Goal: Transaction & Acquisition: Download file/media

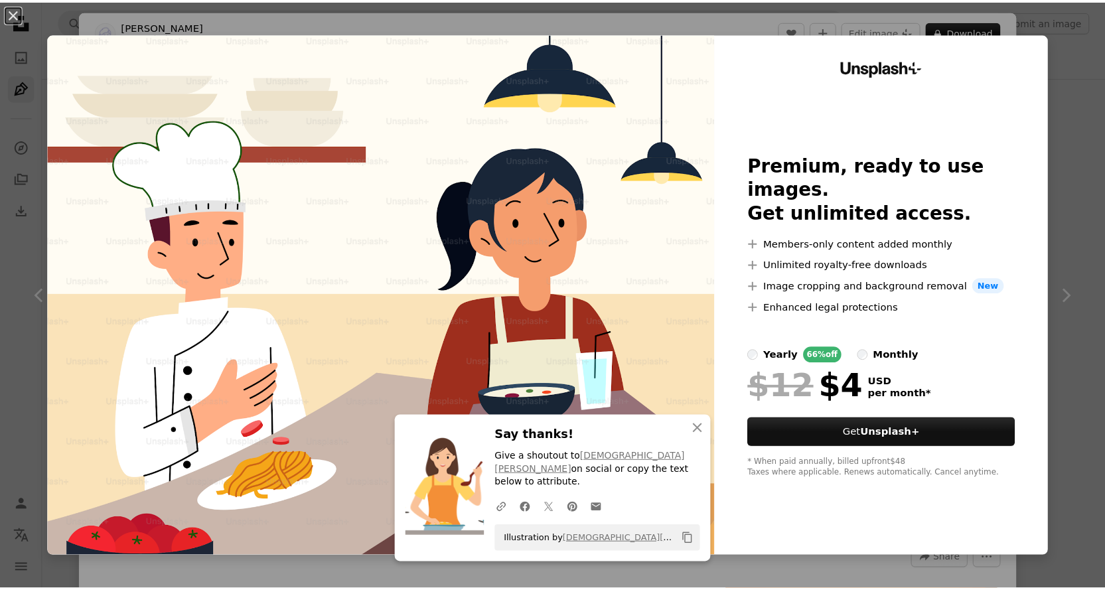
scroll to position [796, 0]
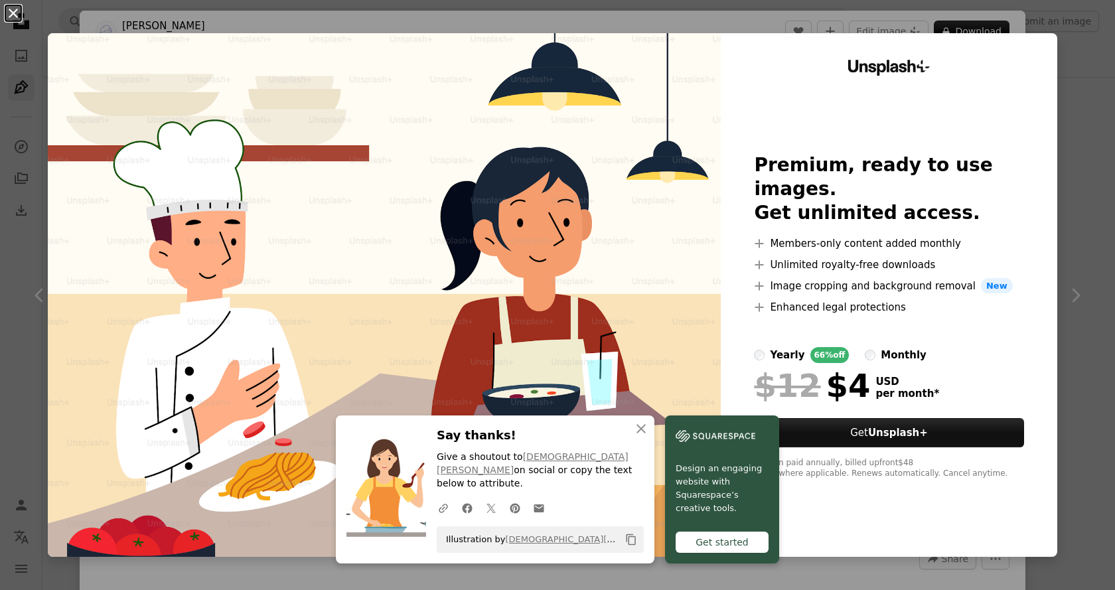
click at [9, 9] on button "An X shape" at bounding box center [13, 13] width 16 height 16
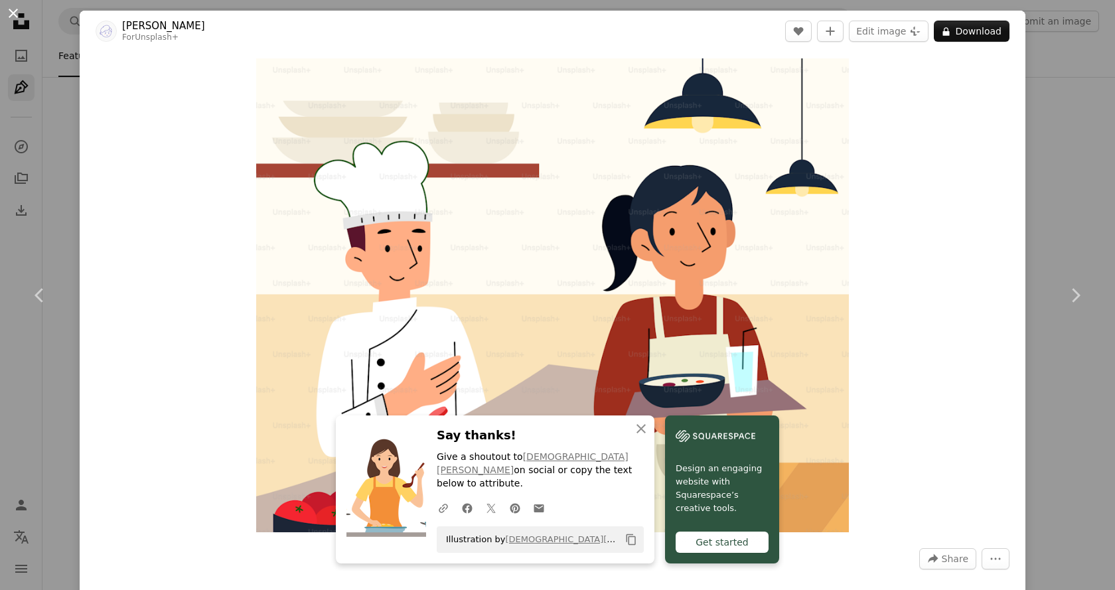
click at [19, 9] on button "An X shape" at bounding box center [13, 13] width 16 height 16
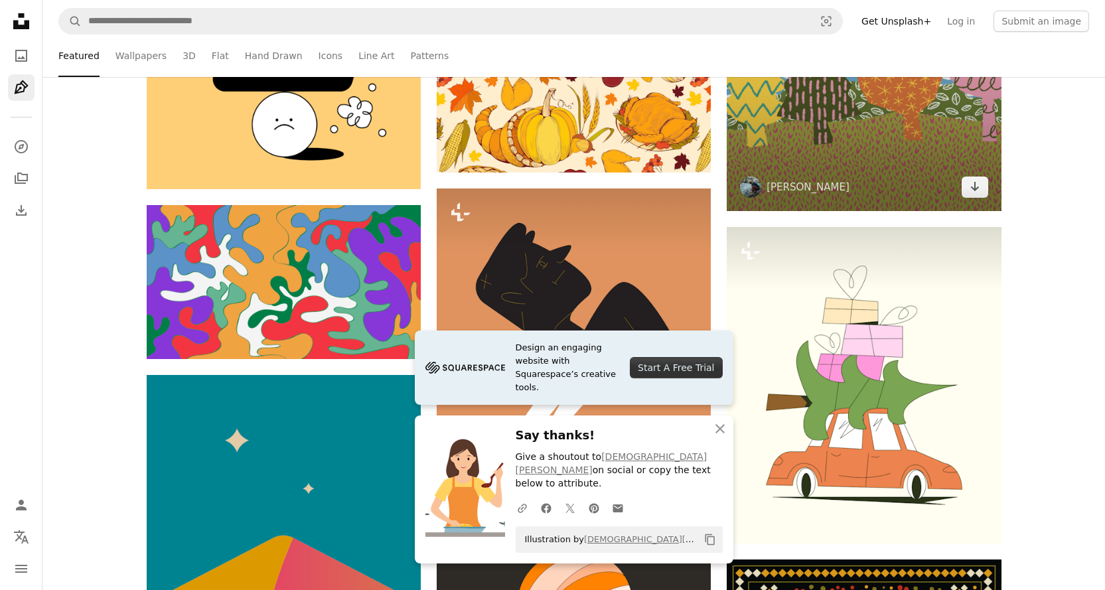
scroll to position [1460, 0]
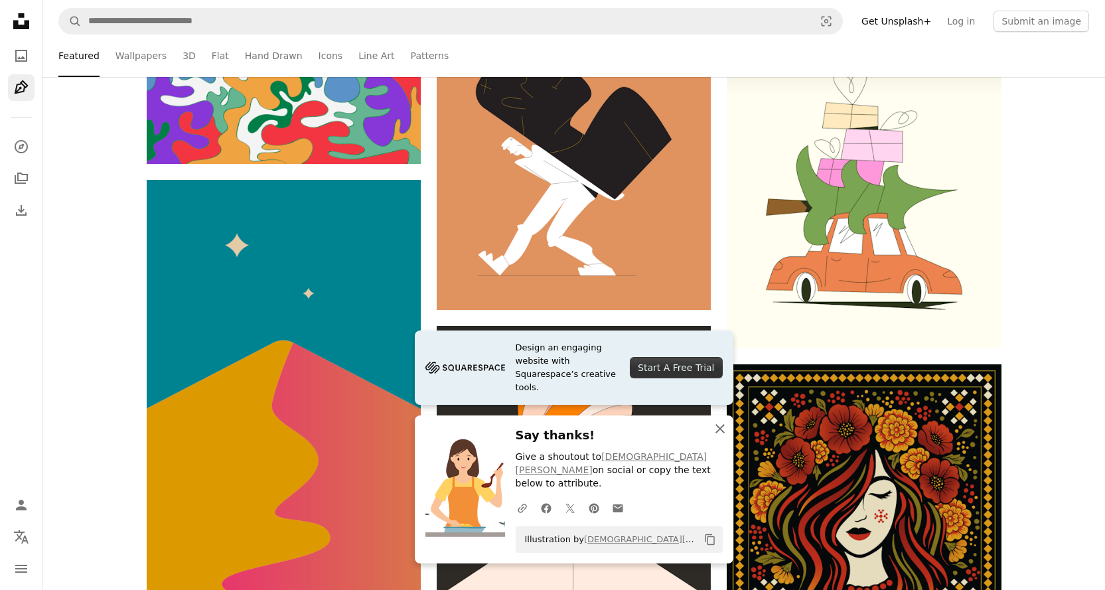
click at [725, 437] on icon "An X shape" at bounding box center [720, 429] width 16 height 16
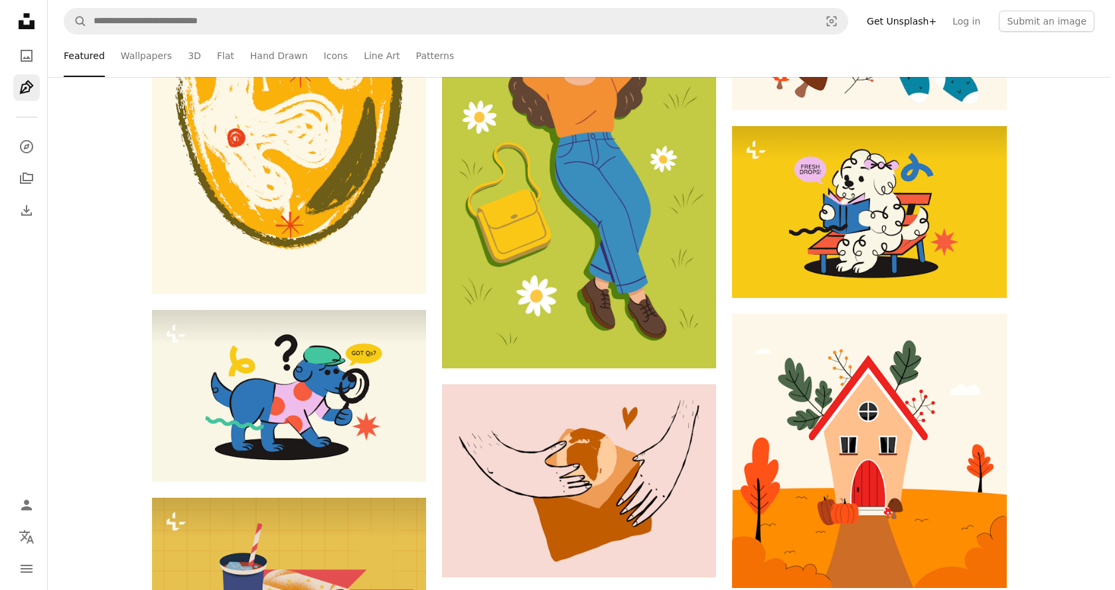
scroll to position [3317, 0]
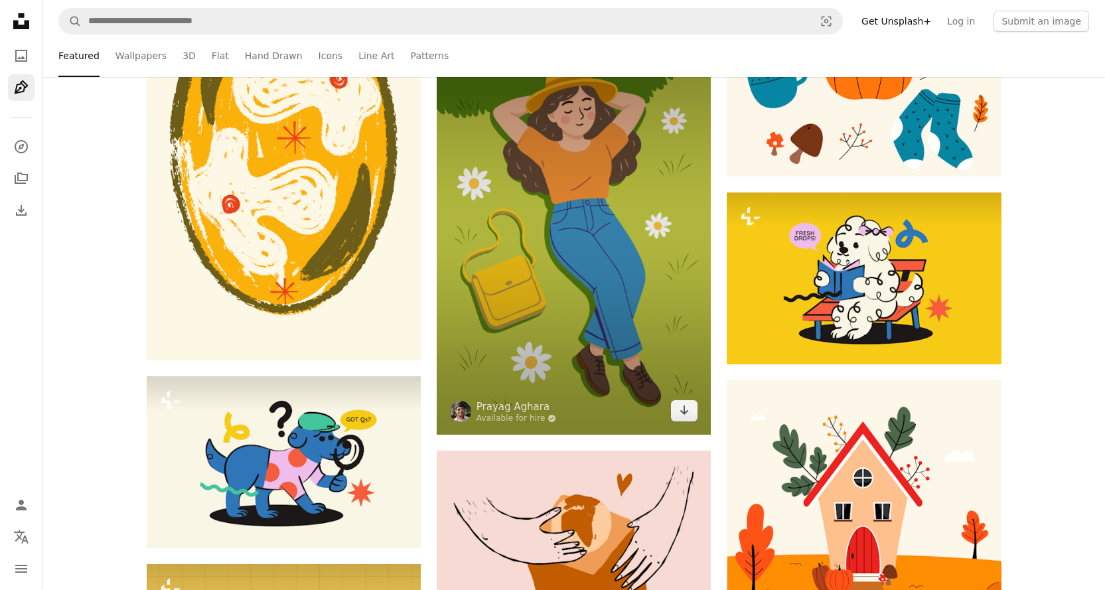
click at [553, 269] on img at bounding box center [574, 228] width 274 height 411
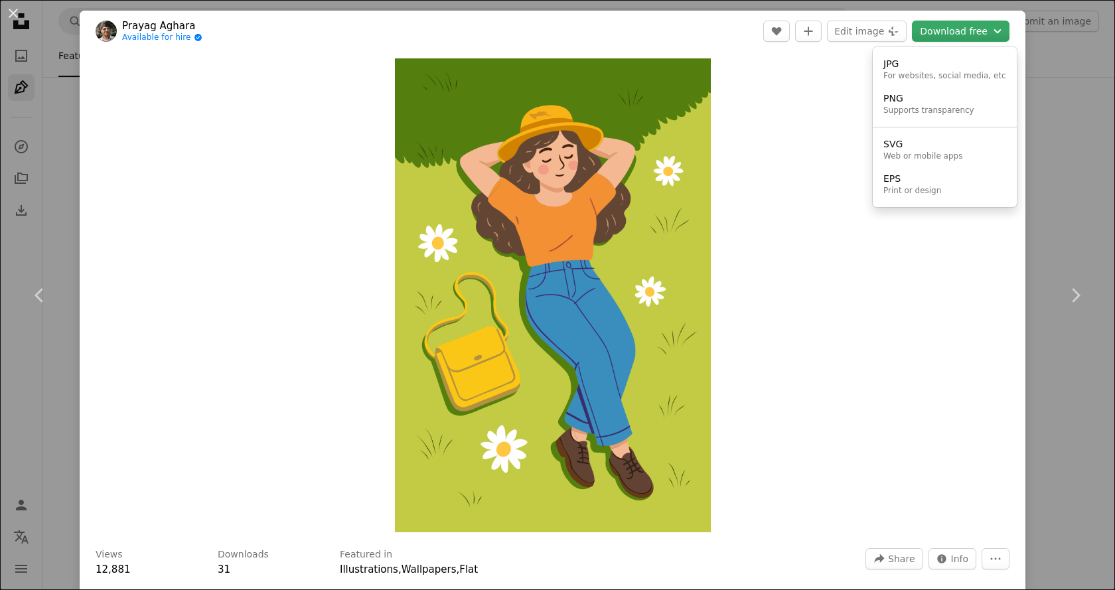
click at [948, 31] on button "Download free Chevron down" at bounding box center [961, 31] width 98 height 21
click at [912, 176] on div "EPS" at bounding box center [912, 179] width 58 height 13
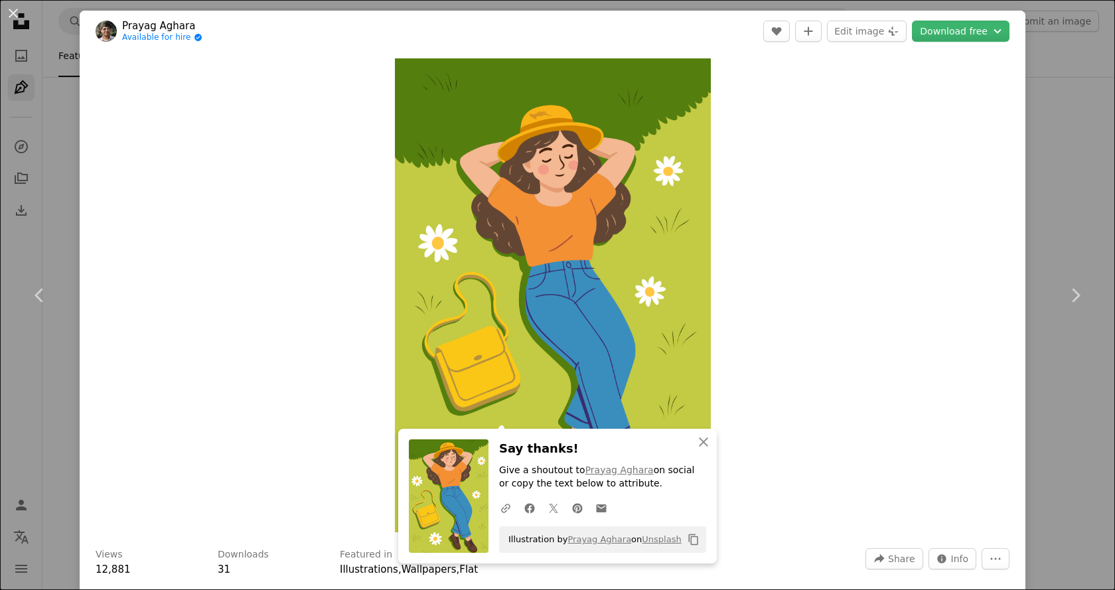
click at [159, 23] on link "Prayag Aghara" at bounding box center [162, 25] width 80 height 13
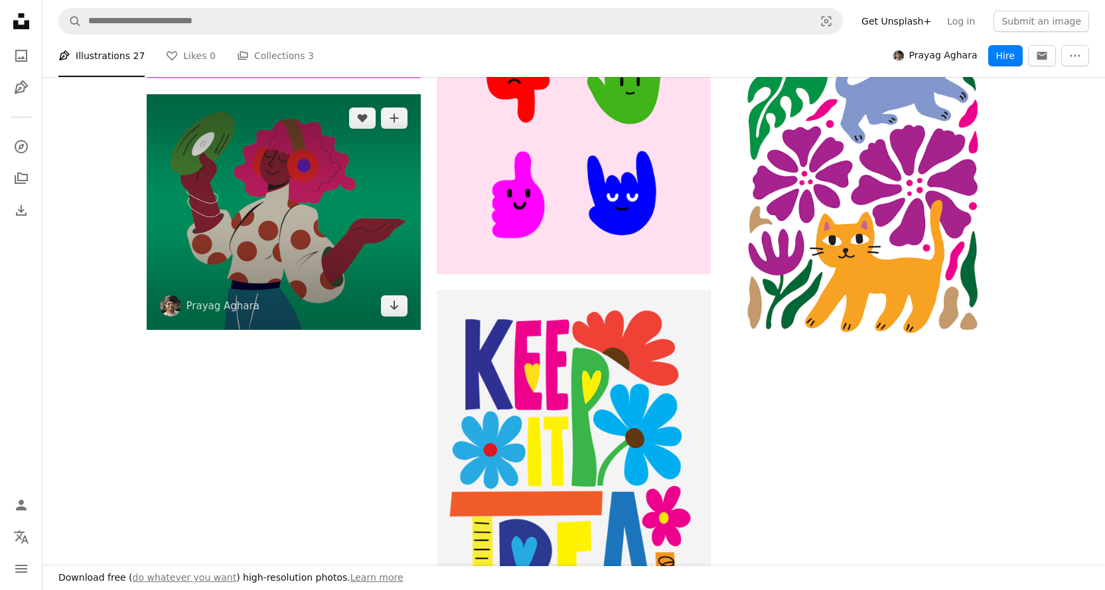
scroll to position [2389, 0]
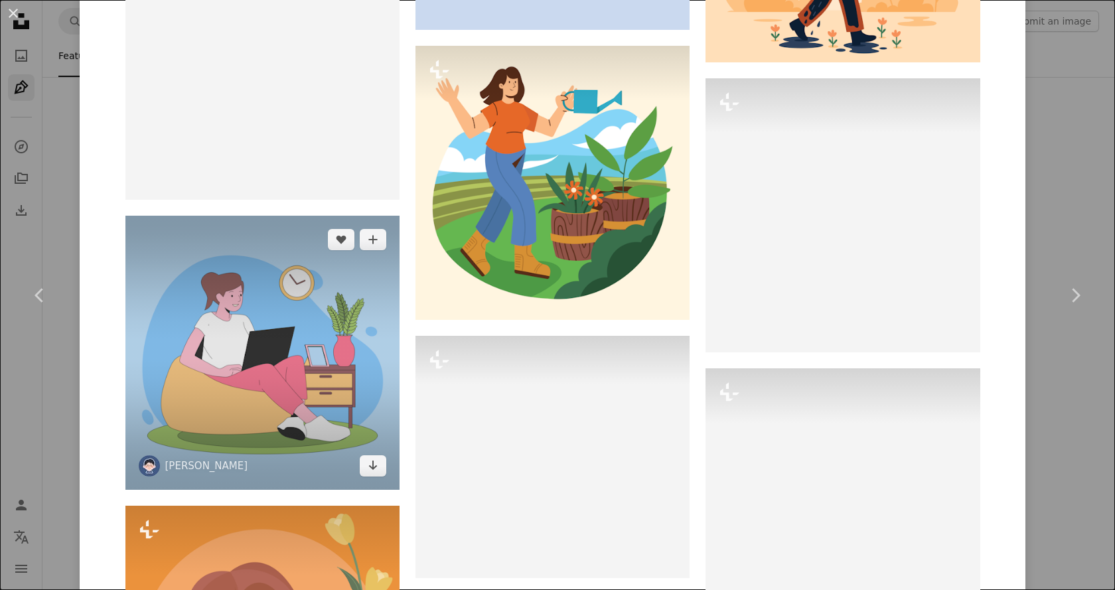
scroll to position [2123, 0]
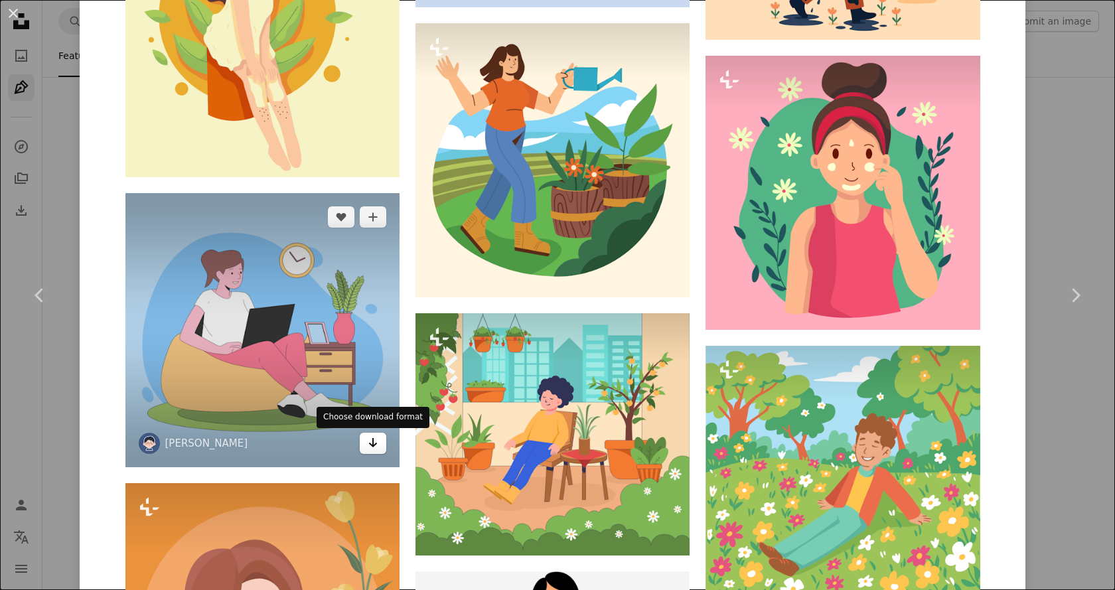
click at [362, 449] on button "Arrow pointing down" at bounding box center [373, 443] width 27 height 21
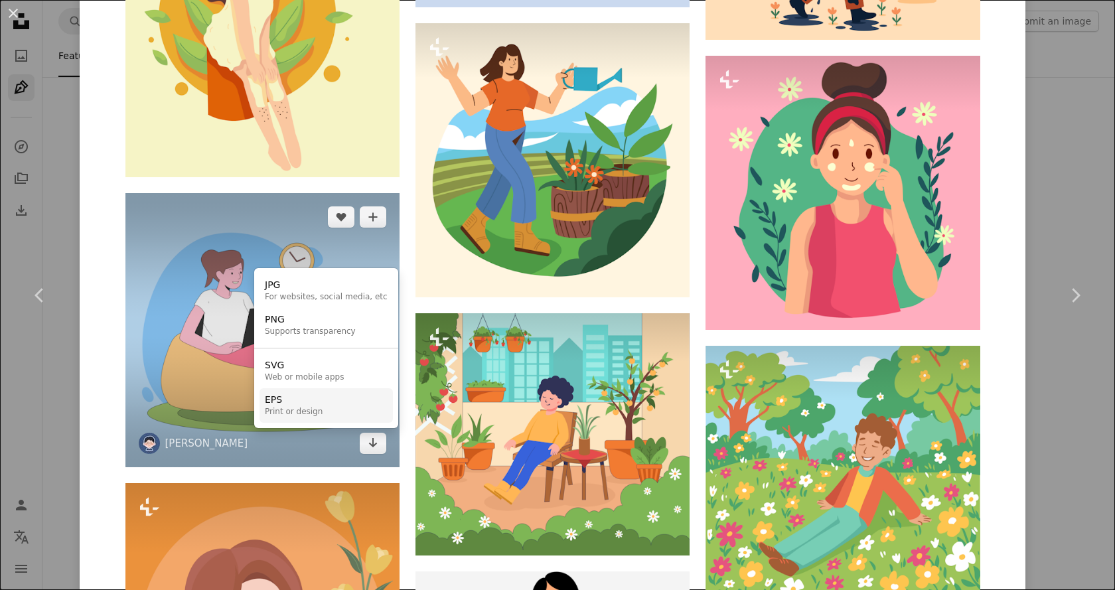
click at [289, 407] on div "Print or design" at bounding box center [294, 412] width 58 height 11
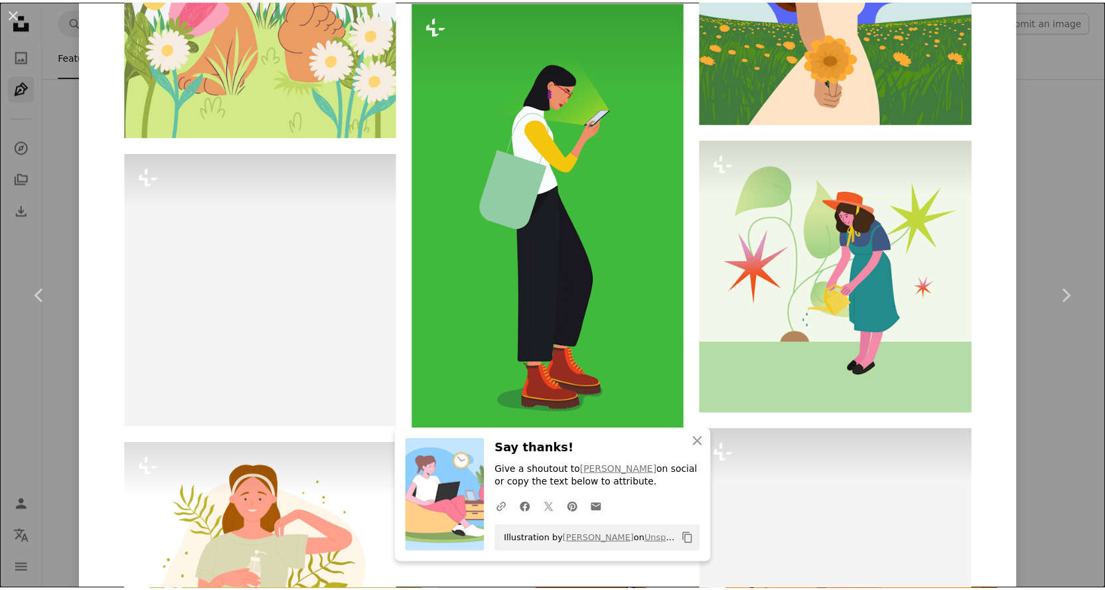
scroll to position [8161, 0]
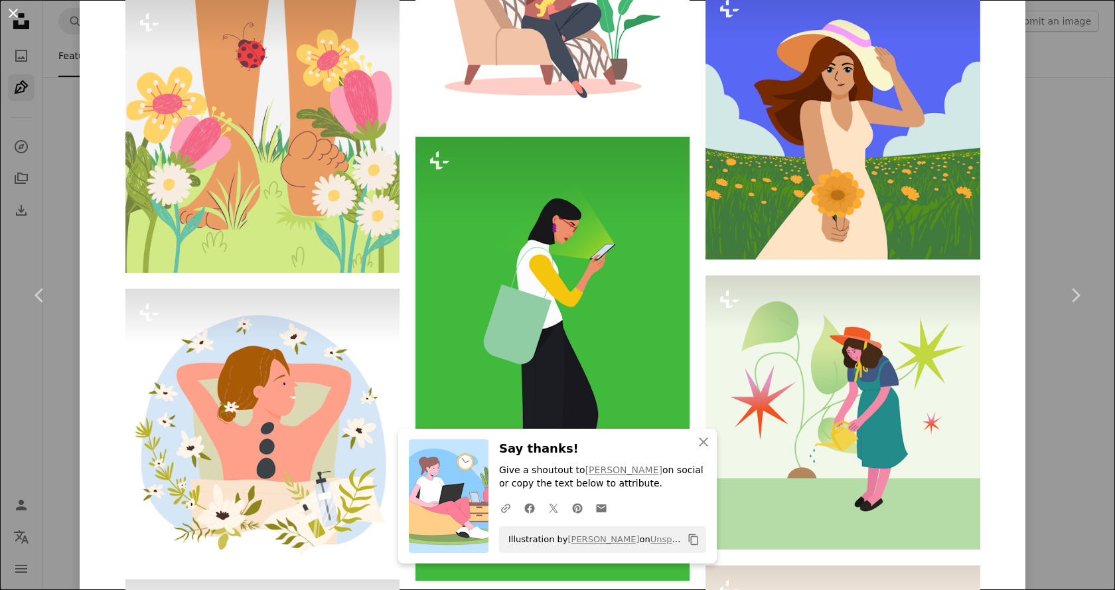
click at [9, 13] on button "An X shape" at bounding box center [13, 13] width 16 height 16
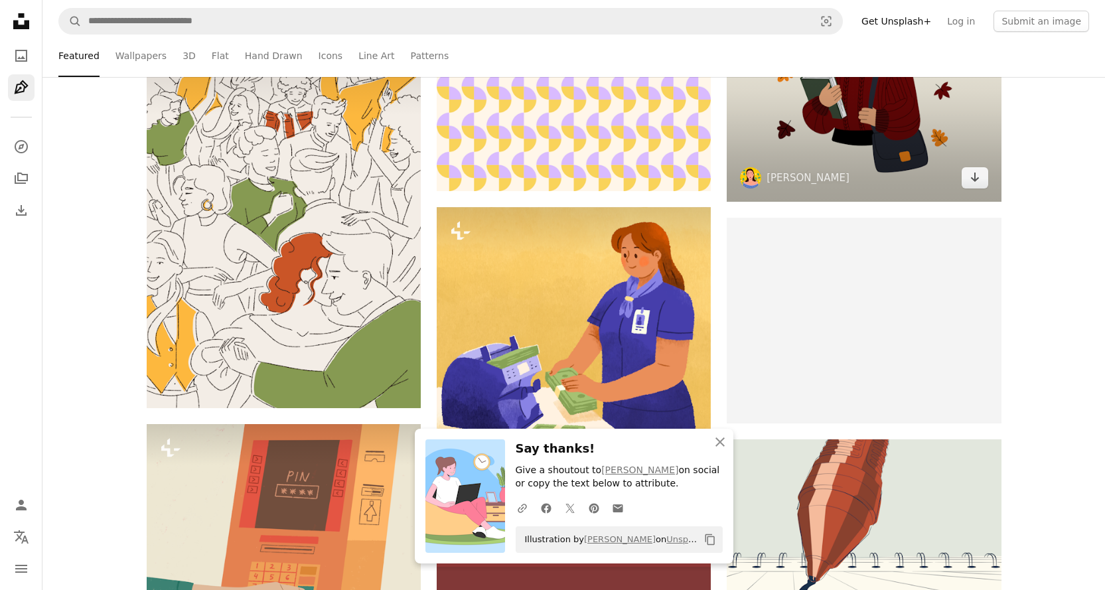
scroll to position [3915, 0]
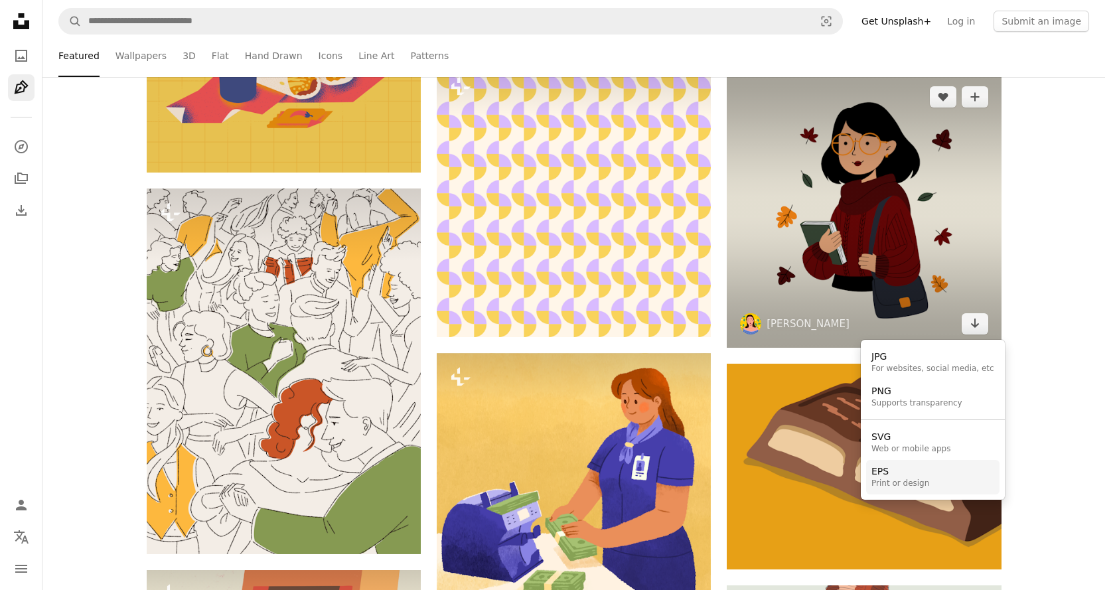
click at [901, 471] on div "EPS" at bounding box center [900, 471] width 58 height 13
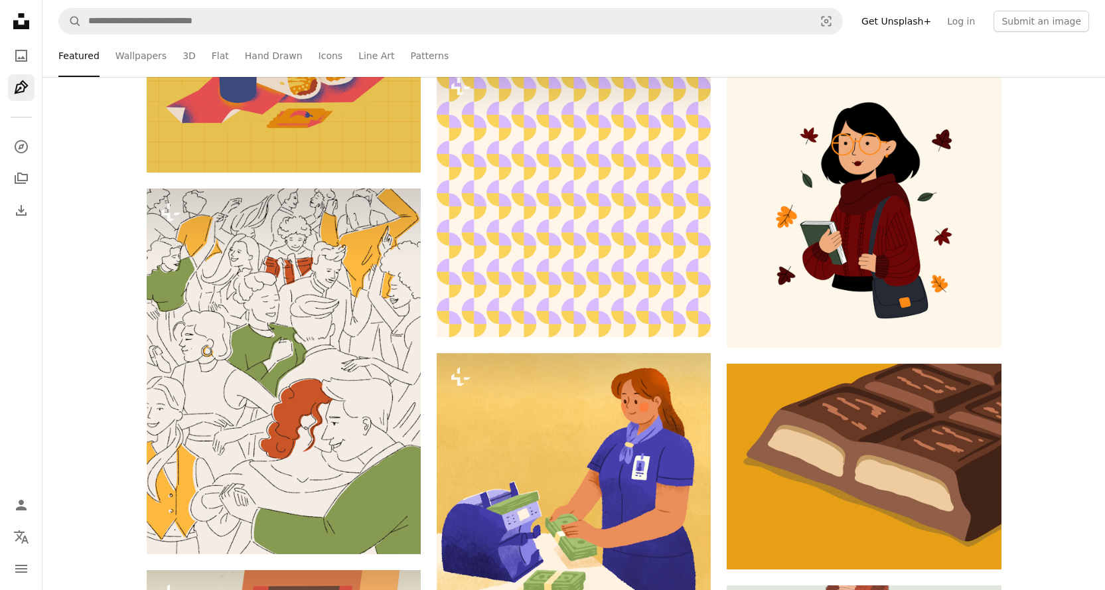
scroll to position [6370, 0]
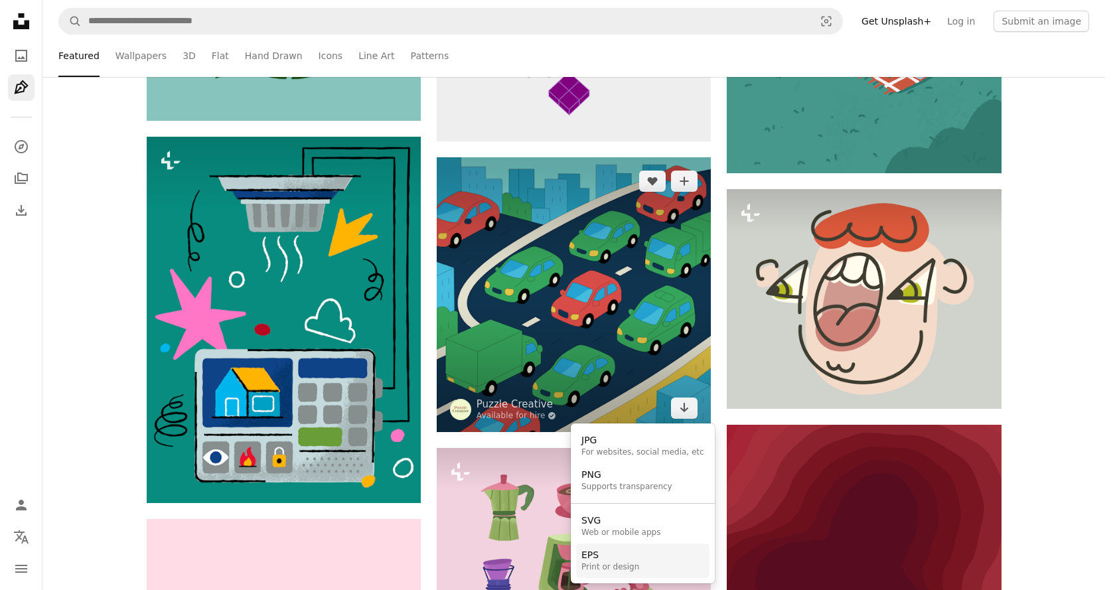
click at [614, 554] on div "EPS" at bounding box center [610, 555] width 58 height 13
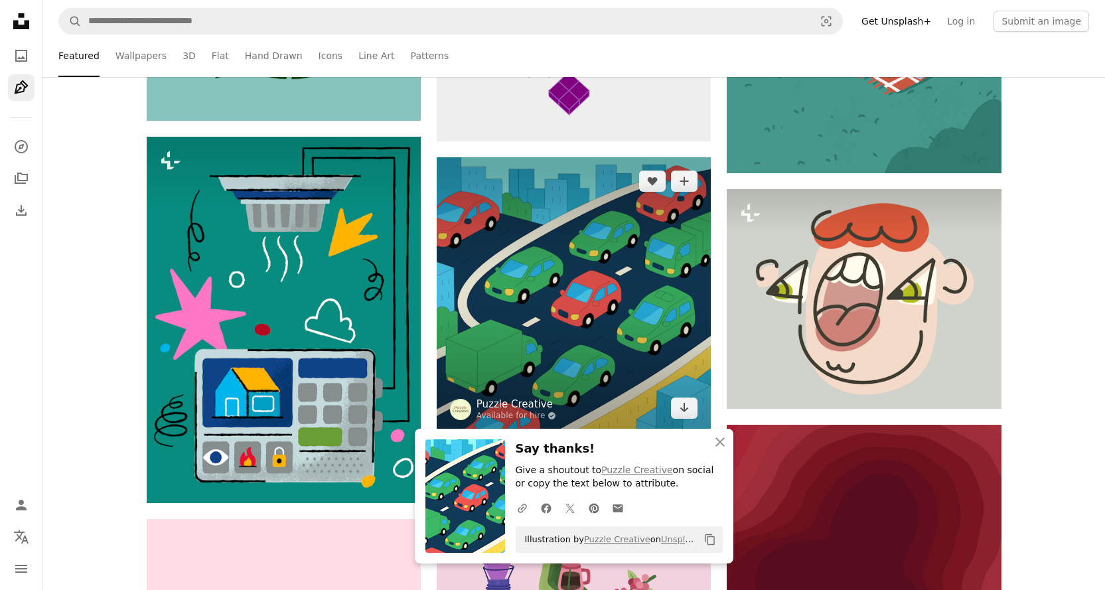
click at [514, 401] on link "Puzzle Creative" at bounding box center [516, 403] width 80 height 13
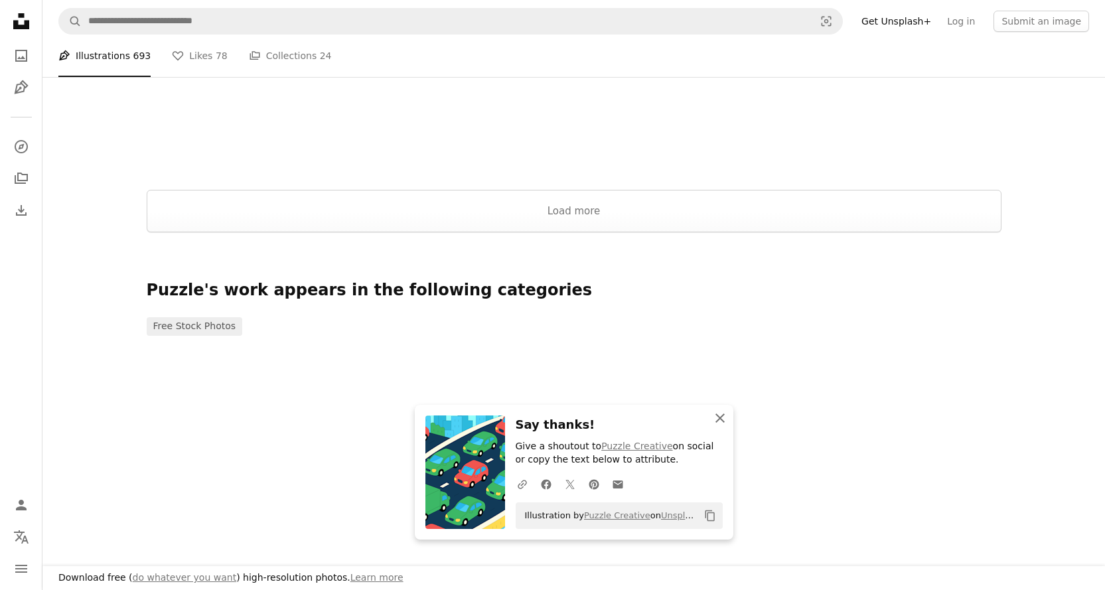
click at [717, 417] on icon "An X shape" at bounding box center [720, 418] width 16 height 16
click at [723, 418] on icon "An X shape" at bounding box center [720, 418] width 16 height 16
click at [723, 419] on icon "An X shape" at bounding box center [720, 418] width 16 height 16
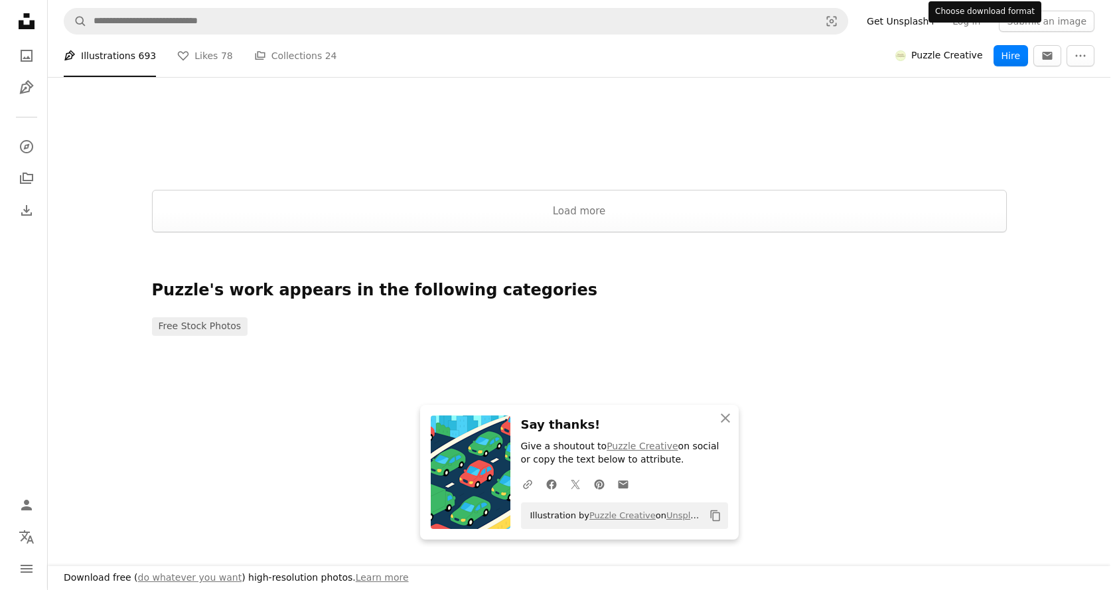
scroll to position [1924, 0]
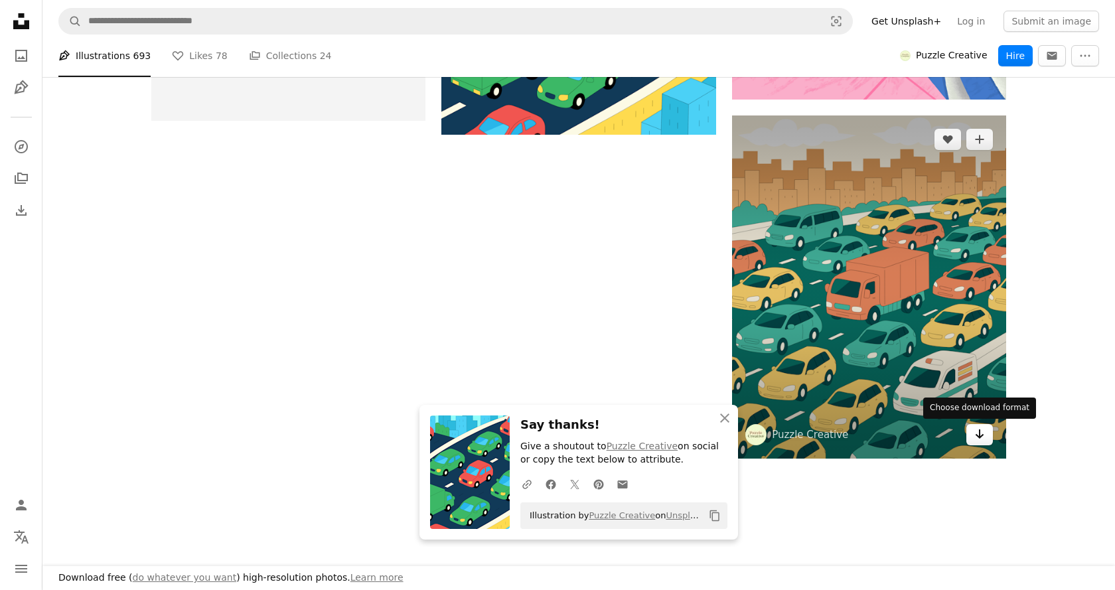
click at [975, 439] on icon "Arrow pointing down" at bounding box center [979, 434] width 11 height 16
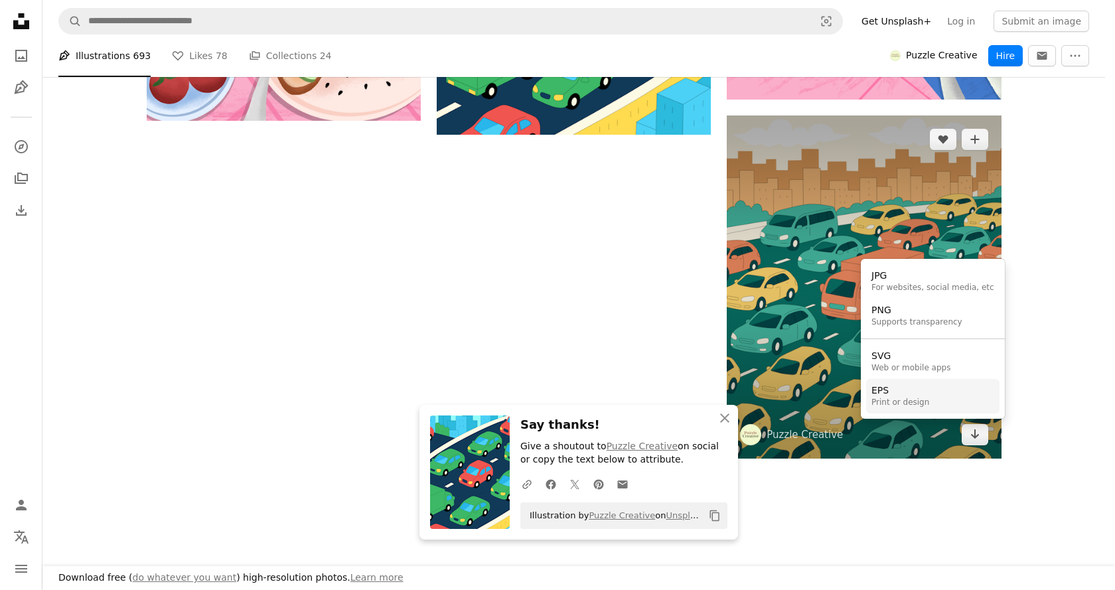
click at [902, 385] on div "EPS" at bounding box center [900, 390] width 58 height 13
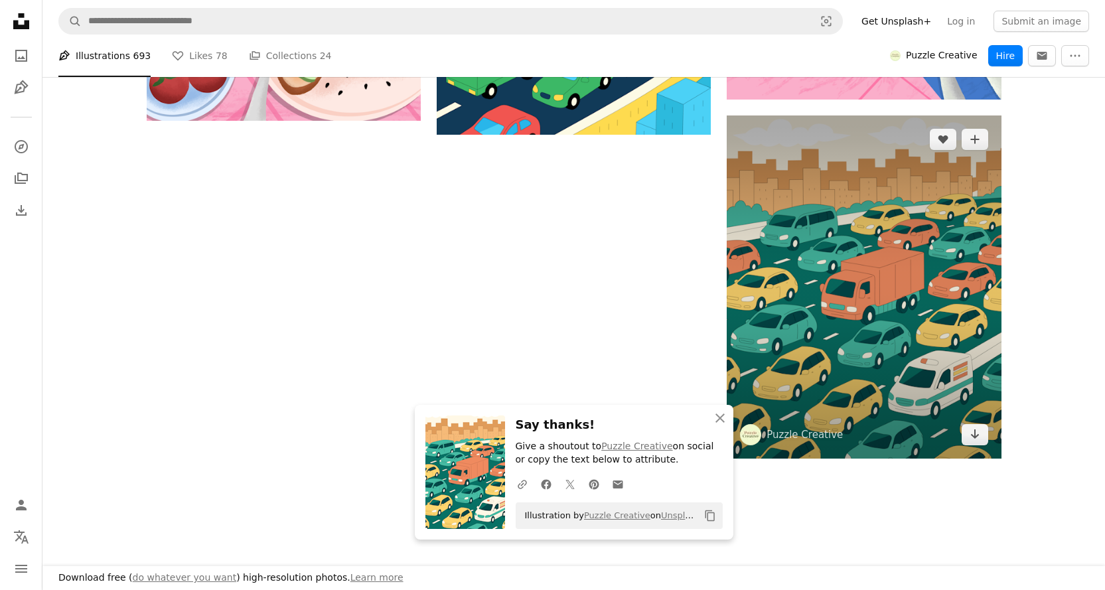
scroll to position [2253, 0]
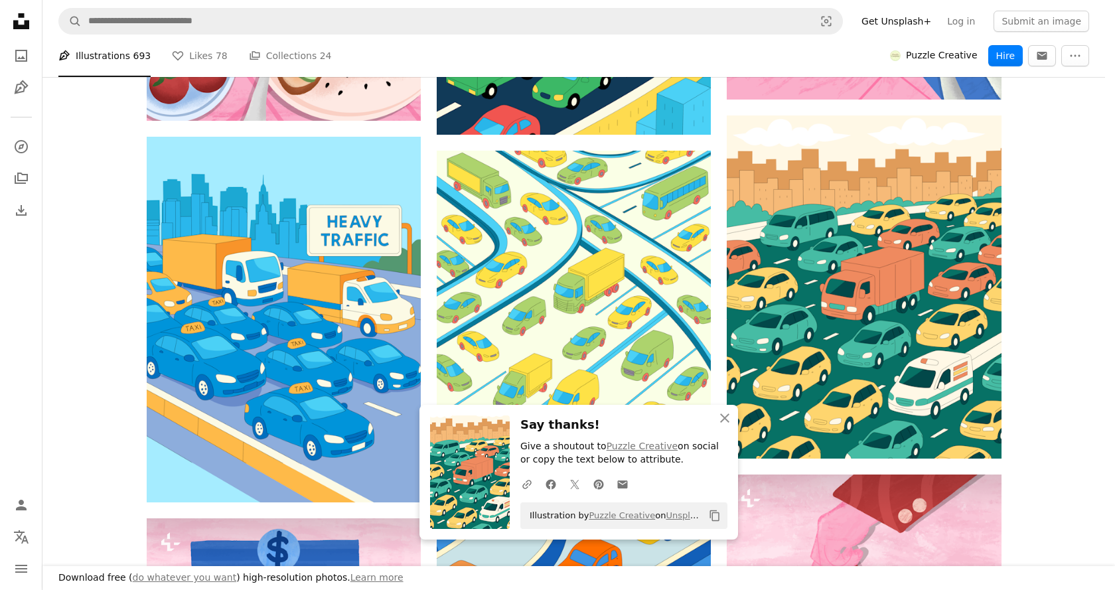
scroll to position [10613, 0]
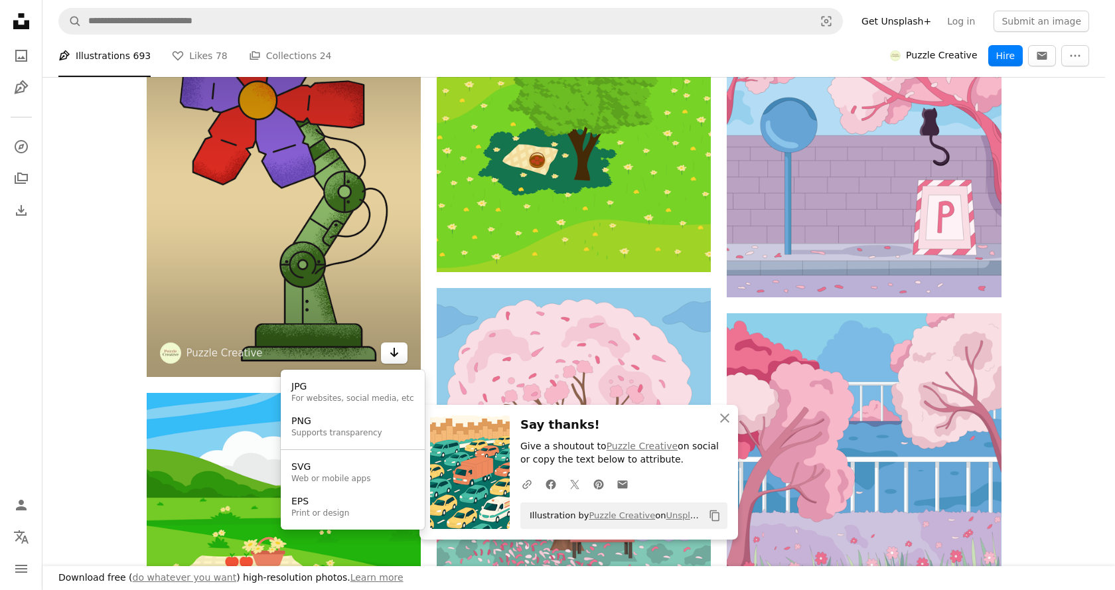
click at [401, 358] on button "Arrow pointing down" at bounding box center [394, 352] width 27 height 21
click at [324, 510] on div "Print or design" at bounding box center [320, 513] width 58 height 11
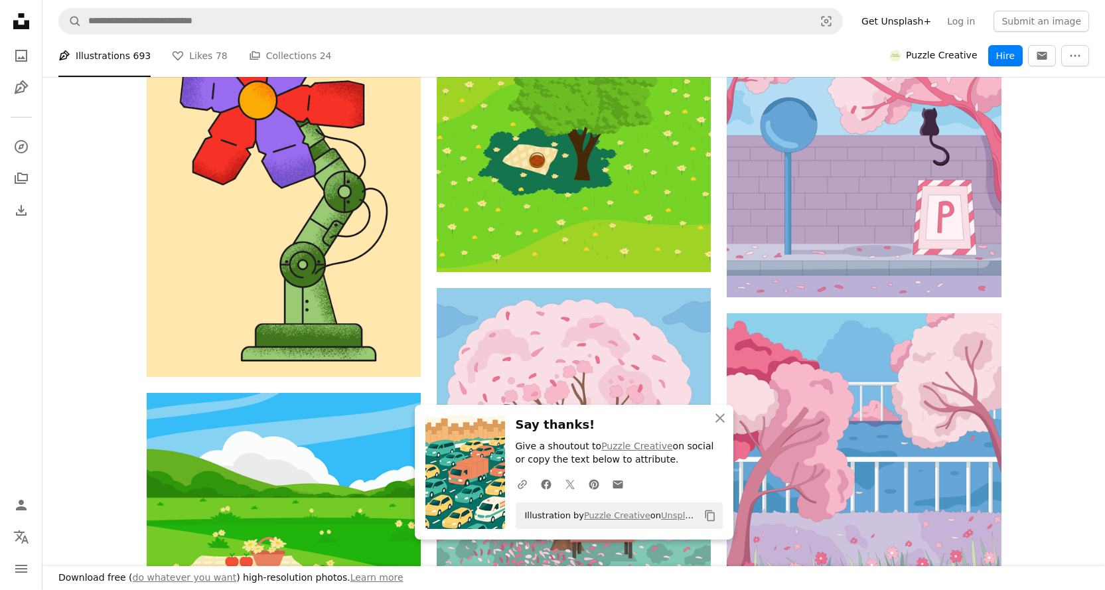
scroll to position [23021, 0]
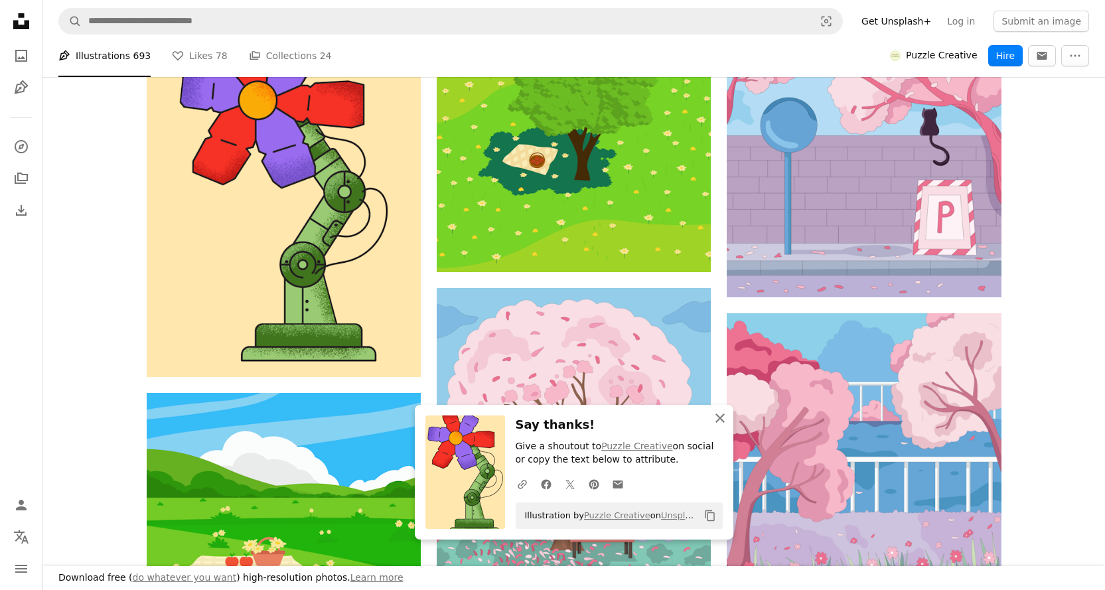
click at [721, 415] on icon "button" at bounding box center [719, 417] width 9 height 9
click at [723, 413] on icon "button" at bounding box center [719, 417] width 9 height 9
click at [719, 415] on icon "An X shape" at bounding box center [720, 418] width 16 height 16
click at [721, 416] on icon "button" at bounding box center [719, 417] width 9 height 9
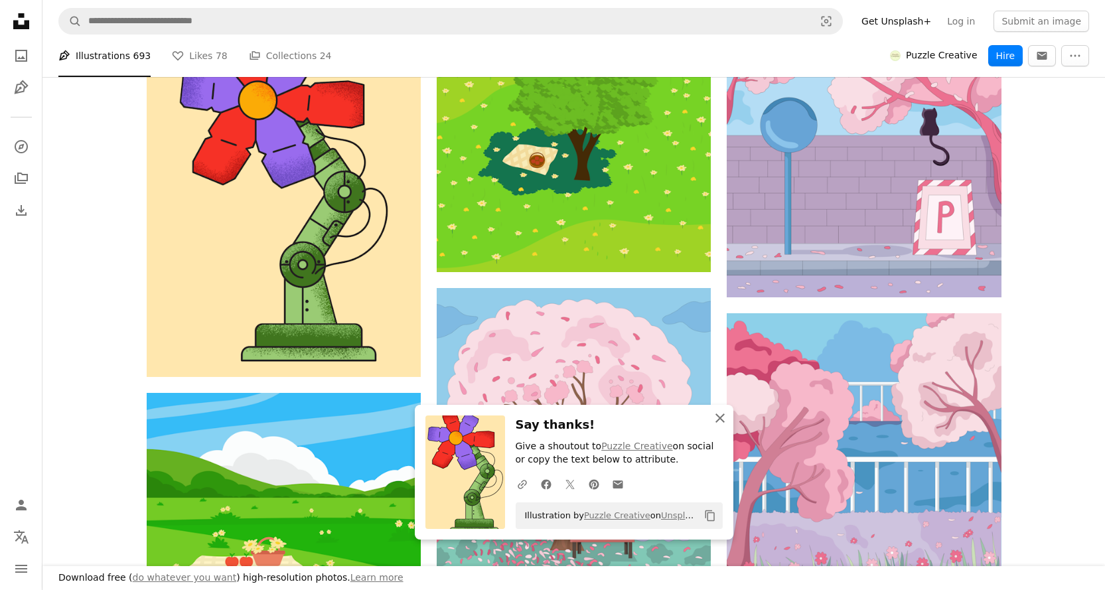
scroll to position [24148, 0]
click at [722, 420] on icon "button" at bounding box center [719, 417] width 9 height 9
click at [969, 17] on link "Log in" at bounding box center [961, 21] width 44 height 21
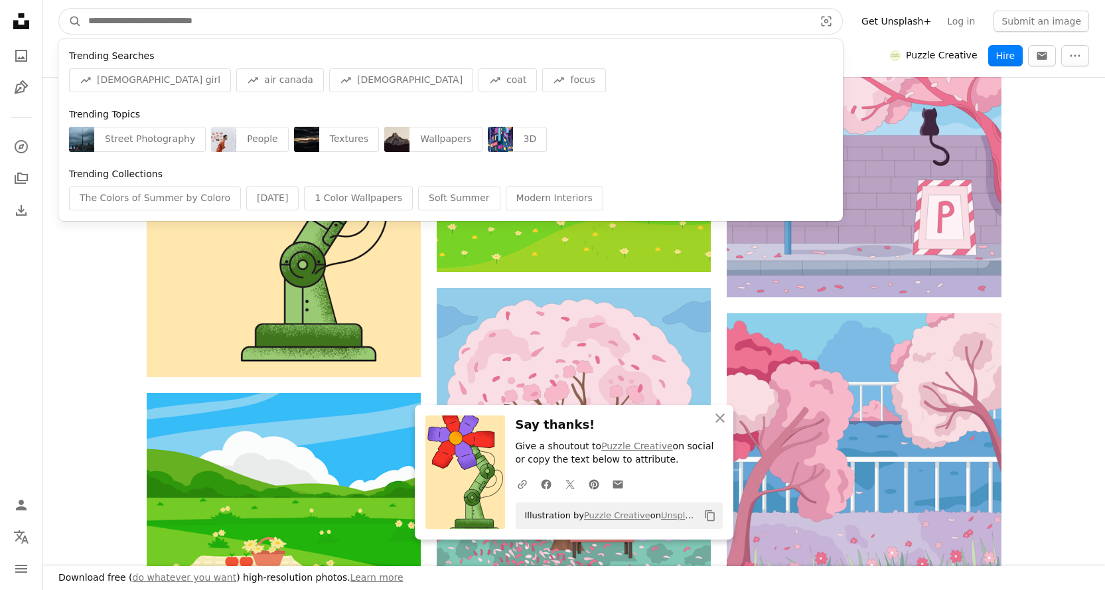
click at [199, 13] on input "Find visuals sitewide" at bounding box center [446, 21] width 729 height 25
drag, startPoint x: 245, startPoint y: 25, endPoint x: 67, endPoint y: 11, distance: 178.3
click at [67, 11] on form "A magnifying glass Trending Searches A trend sign [DEMOGRAPHIC_DATA] girl A tre…" at bounding box center [450, 21] width 784 height 27
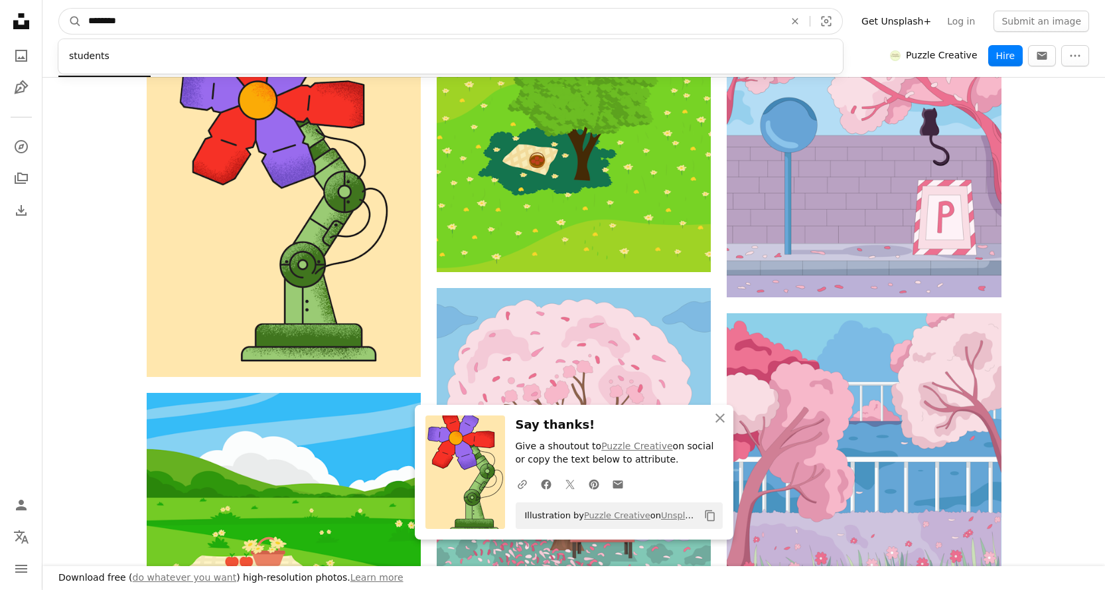
type input "********"
click at [59, 9] on button "A magnifying glass" at bounding box center [70, 21] width 23 height 25
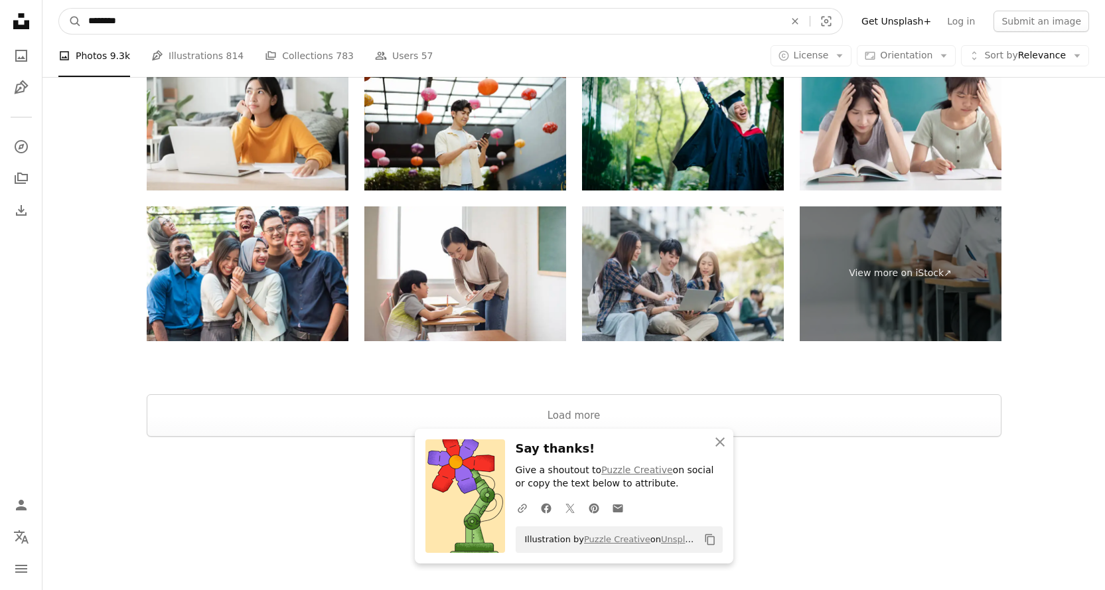
click at [194, 17] on input "********" at bounding box center [431, 21] width 699 height 25
